Goal: Information Seeking & Learning: Learn about a topic

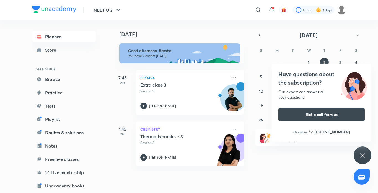
click at [53, 37] on link "Planner" at bounding box center [64, 36] width 64 height 11
click at [45, 78] on link "Browse" at bounding box center [64, 79] width 64 height 11
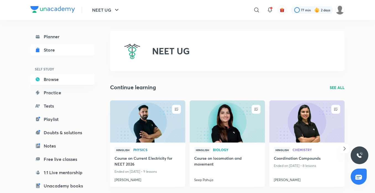
click at [56, 52] on div "Store" at bounding box center [51, 50] width 14 height 7
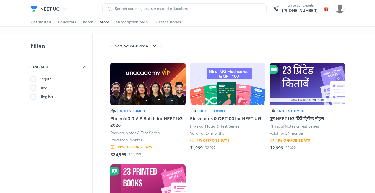
click at [362, 174] on div "Filters LANGUAGE English Hindi Hinglish Sort by: Relevance Language Sort by: Re…" at bounding box center [187, 162] width 375 height 256
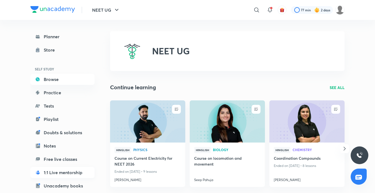
click at [60, 174] on link "1:1 Live mentorship" at bounding box center [62, 172] width 64 height 11
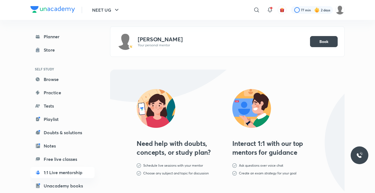
scroll to position [51, 0]
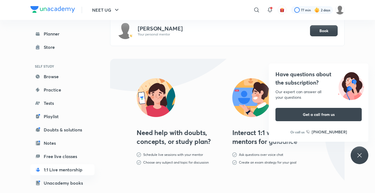
click at [361, 153] on icon at bounding box center [360, 155] width 7 height 7
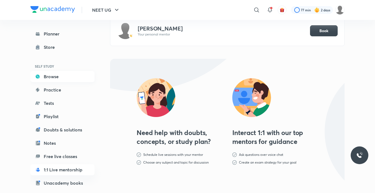
click at [58, 72] on link "Browse" at bounding box center [62, 76] width 64 height 11
click at [61, 94] on link "Practice" at bounding box center [62, 89] width 64 height 11
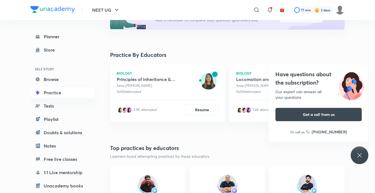
scroll to position [83, 0]
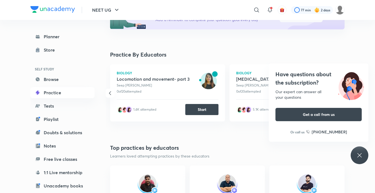
click at [357, 157] on icon at bounding box center [360, 155] width 7 height 7
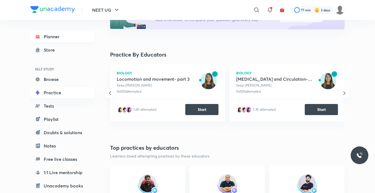
click at [63, 35] on link "Planner" at bounding box center [62, 36] width 64 height 11
